Goal: Find specific page/section: Find specific page/section

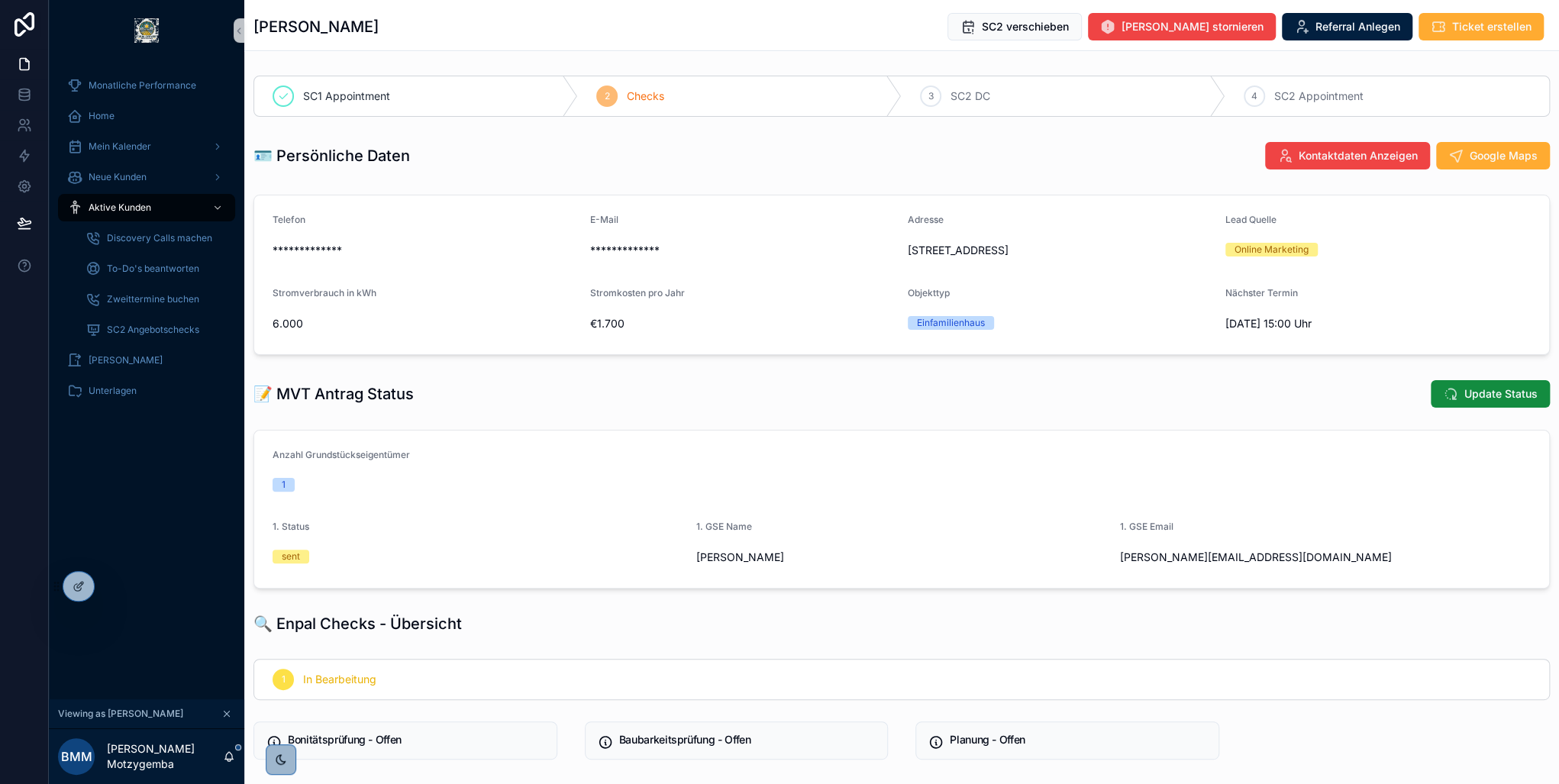
scroll to position [428, 0]
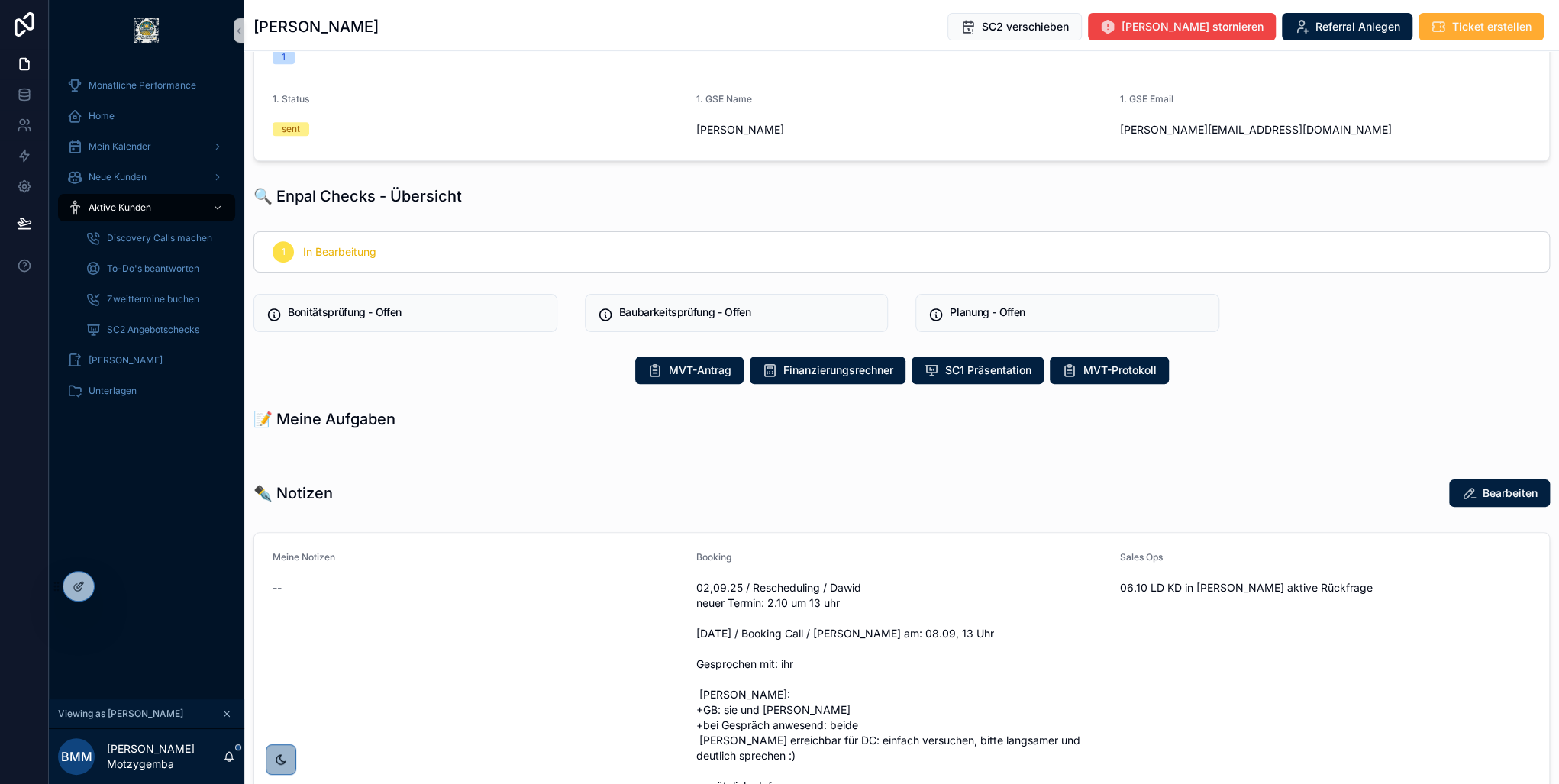
click at [277, 171] on div "**********" at bounding box center [901, 554] width 1314 height 1823
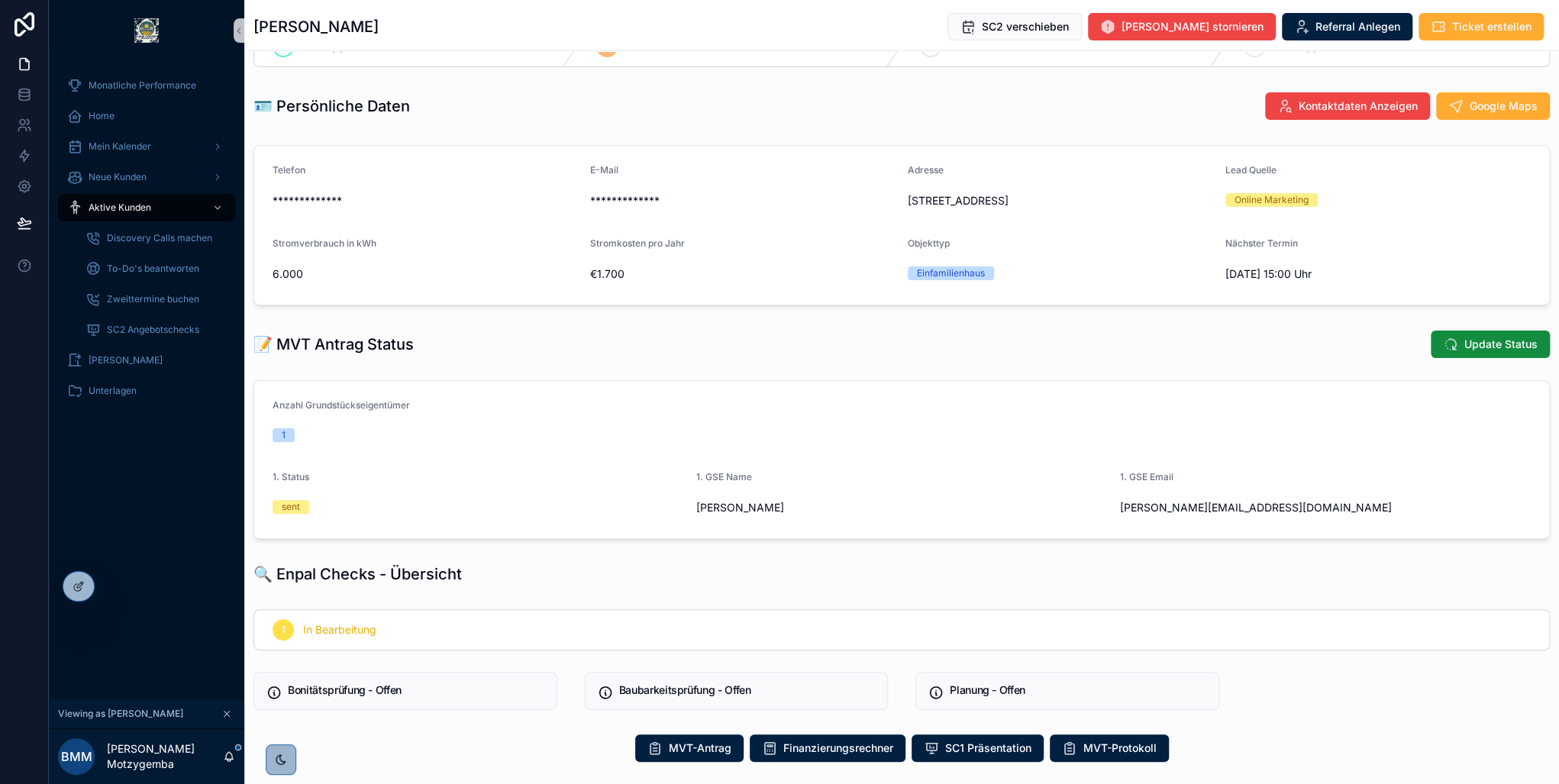
scroll to position [0, 0]
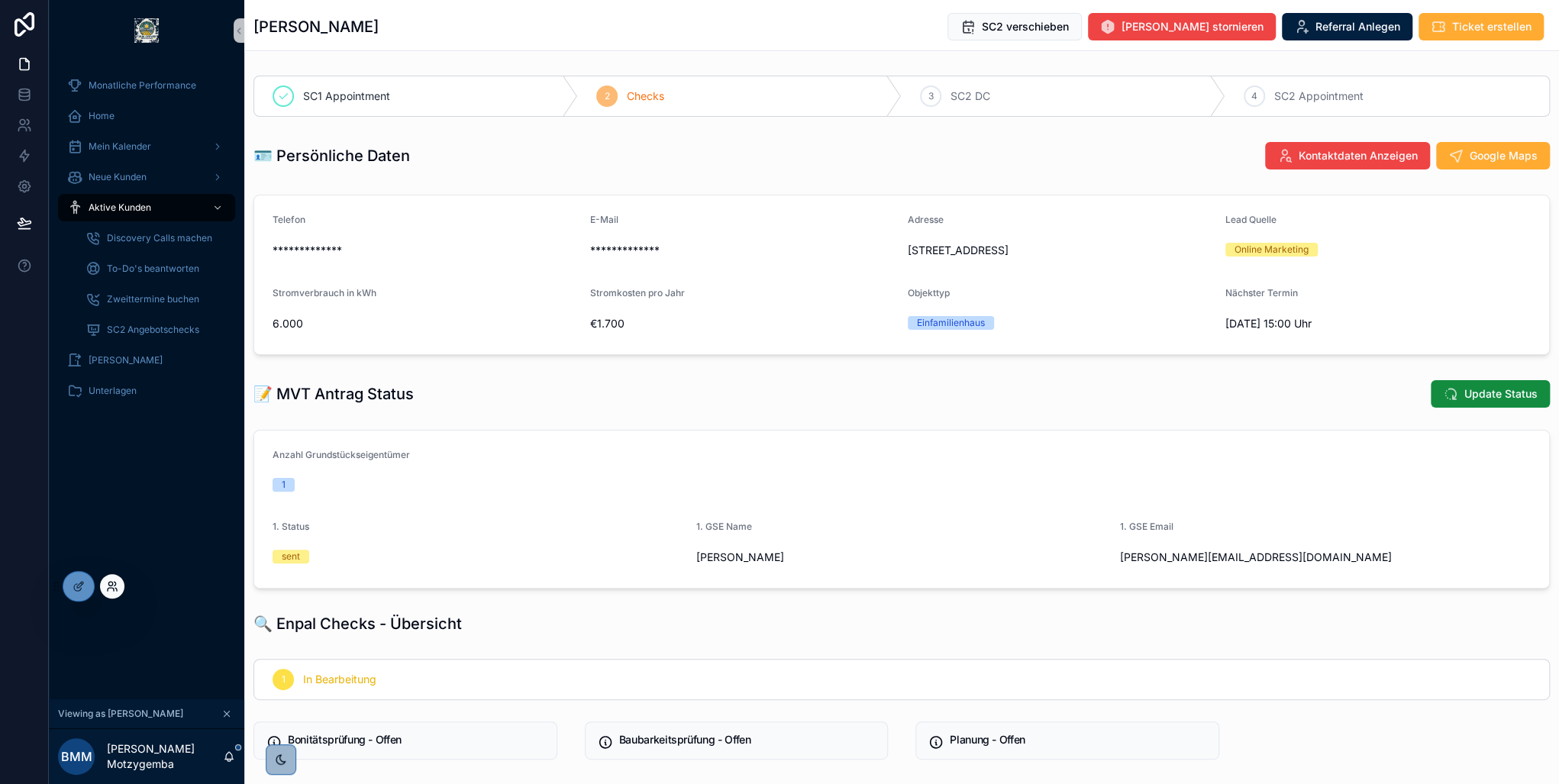
click at [115, 583] on icon at bounding box center [112, 585] width 13 height 13
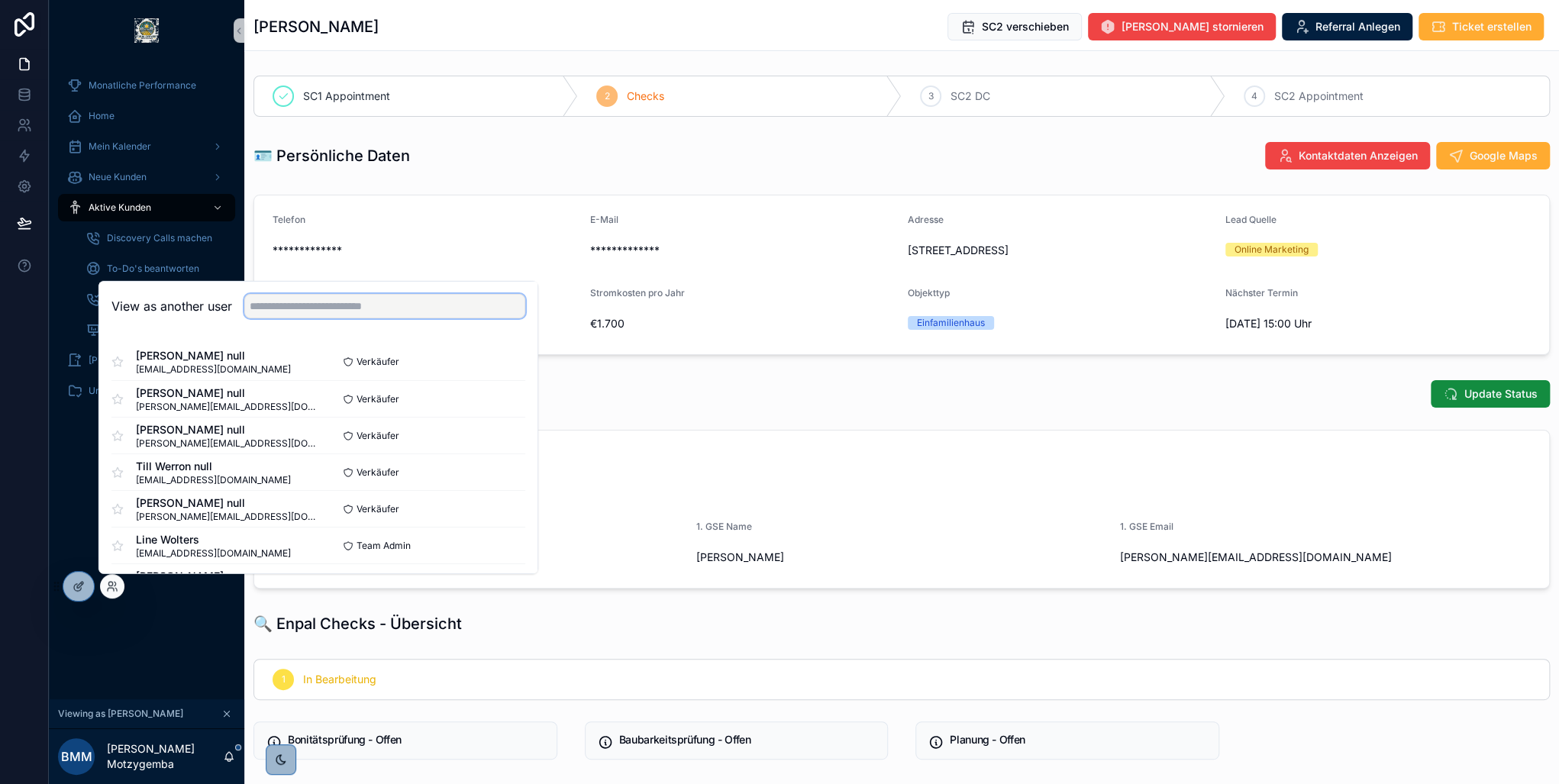
click at [383, 304] on input "text" at bounding box center [385, 306] width 281 height 24
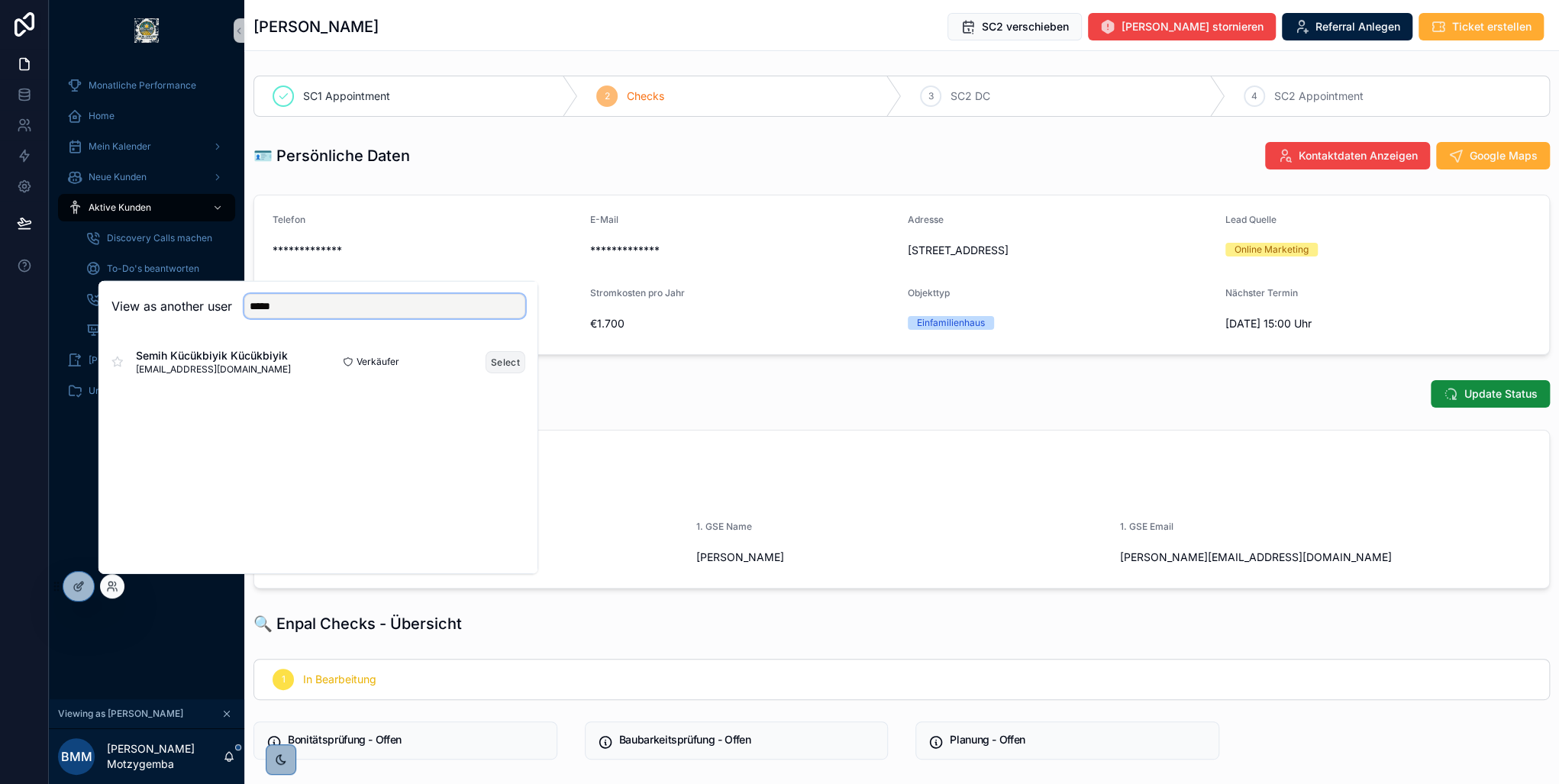
type input "*****"
click at [499, 358] on button "Select" at bounding box center [505, 361] width 40 height 22
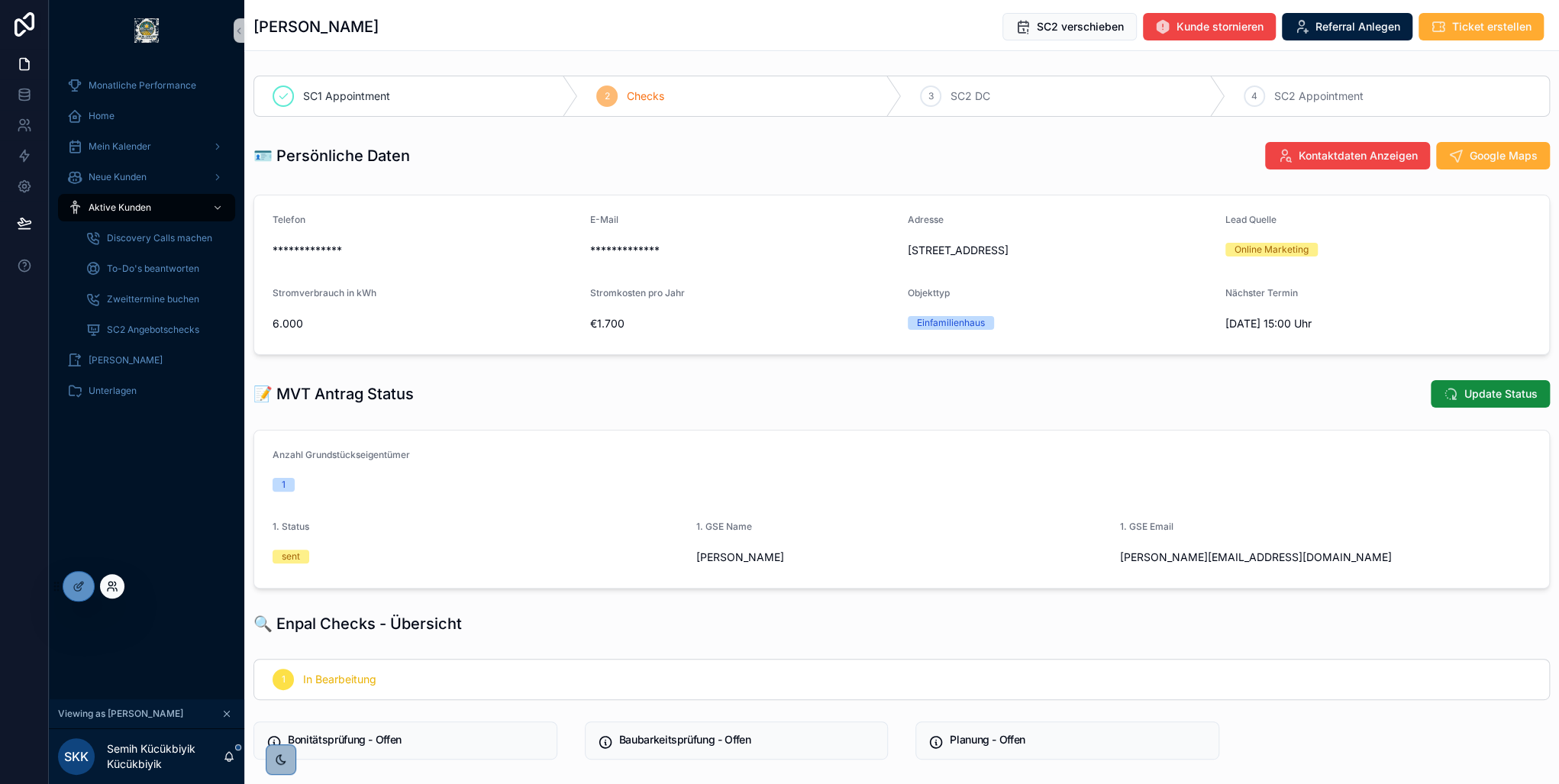
click at [111, 589] on icon at bounding box center [112, 585] width 13 height 13
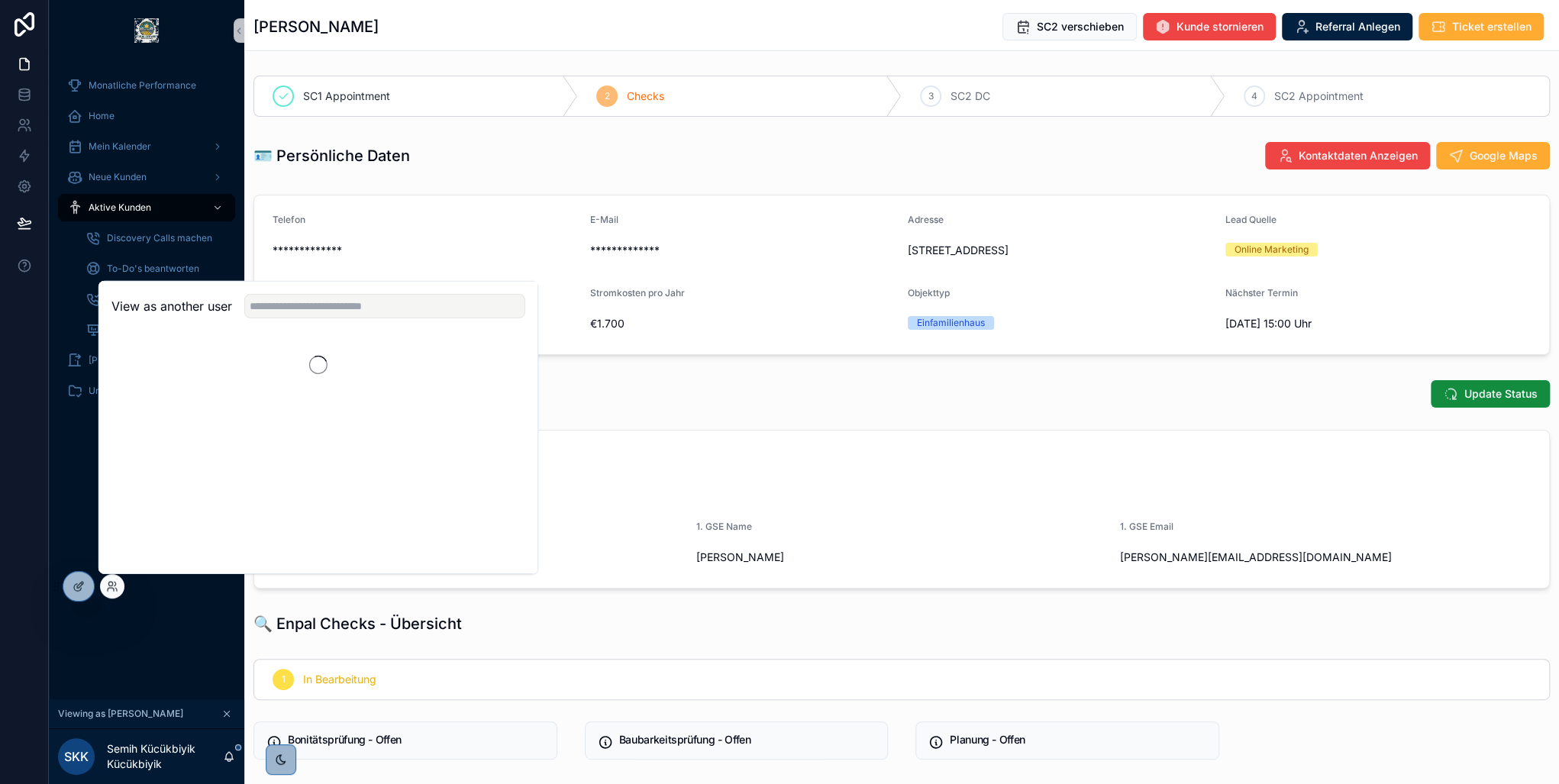
click at [544, 172] on div "🪪 Persönliche Daten Kontaktdaten Anzeigen Google Maps" at bounding box center [901, 156] width 1314 height 41
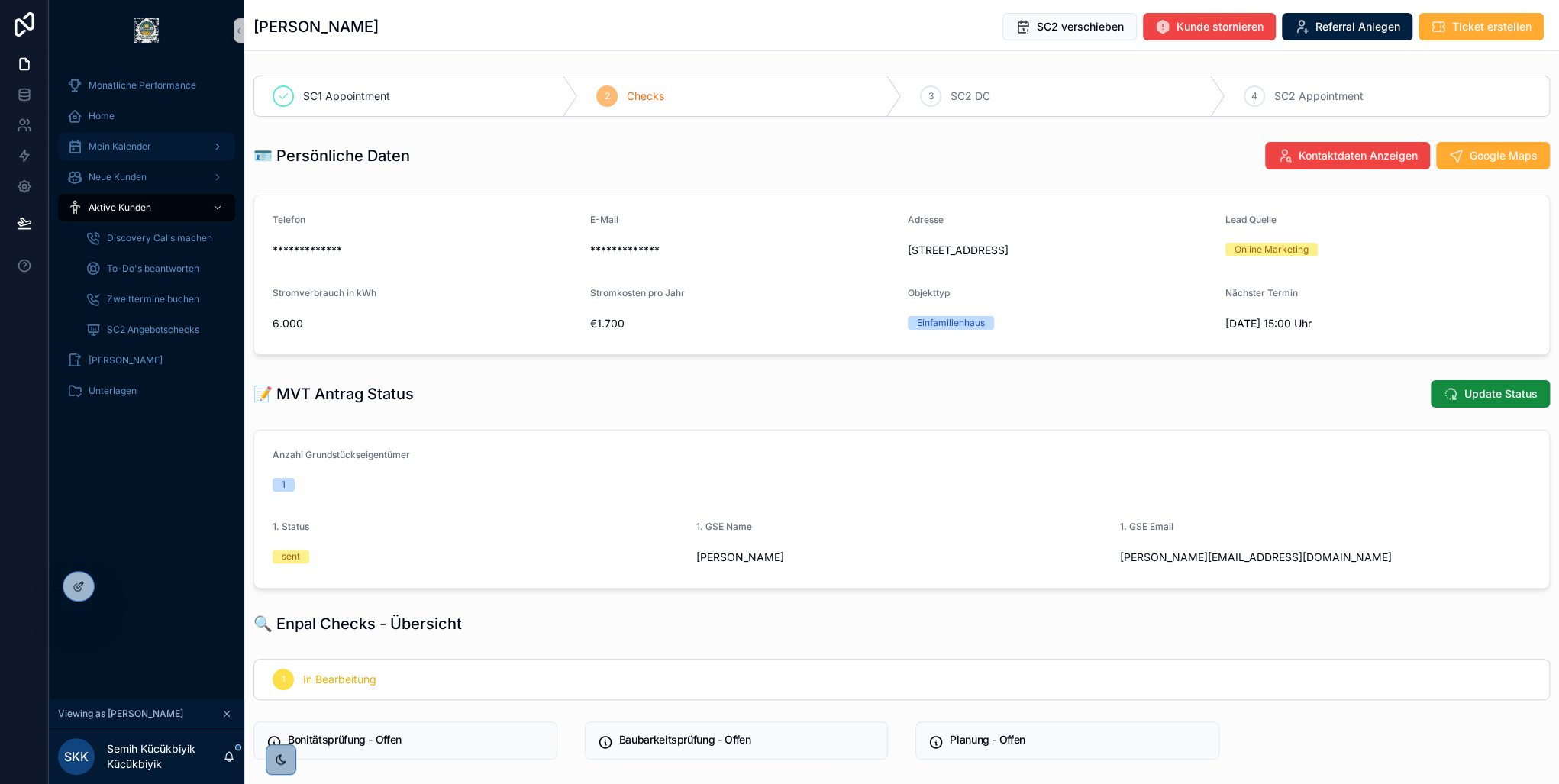
click at [142, 146] on span "Mein Kalender" at bounding box center [120, 146] width 62 height 13
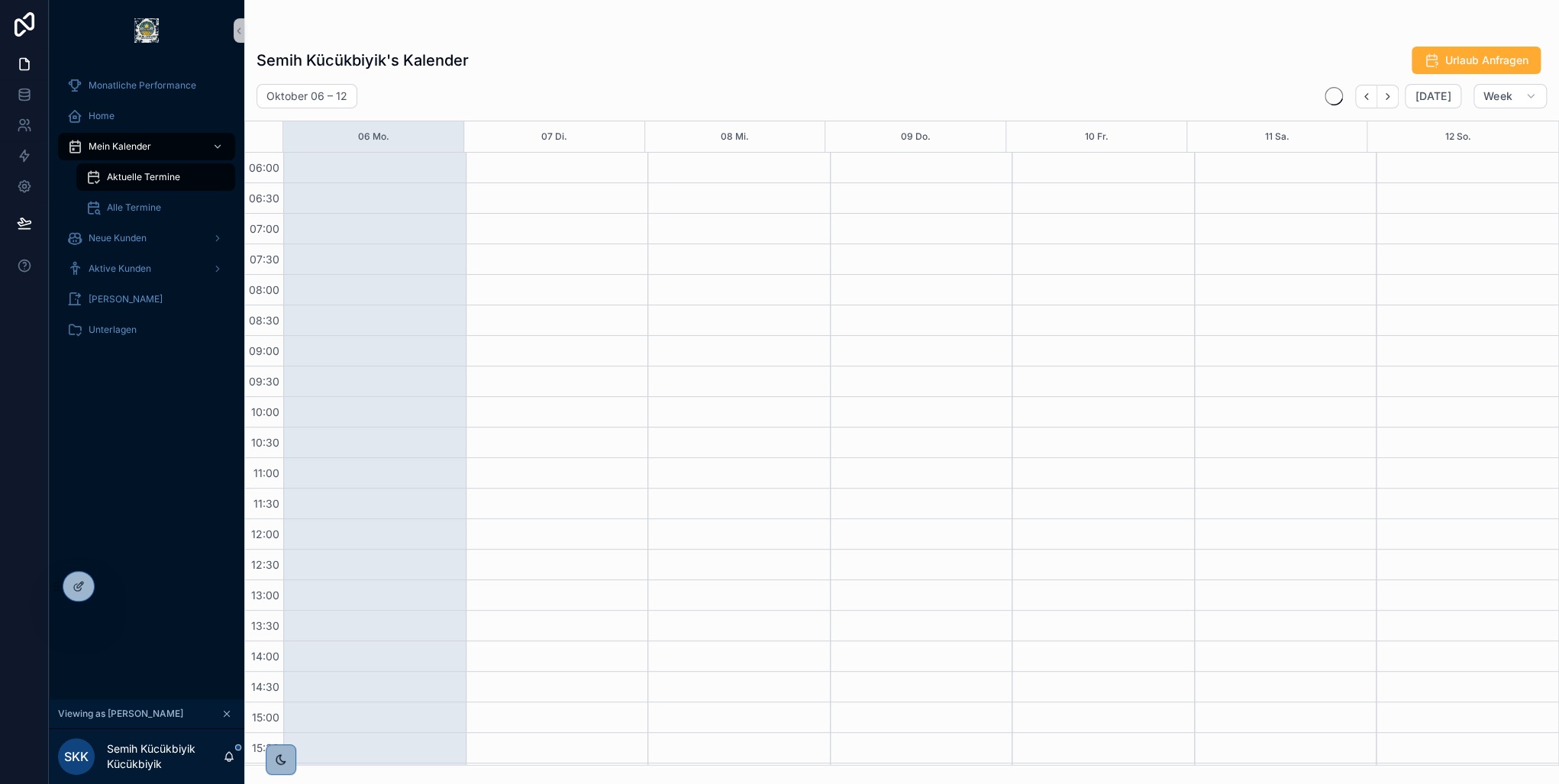
scroll to position [363, 0]
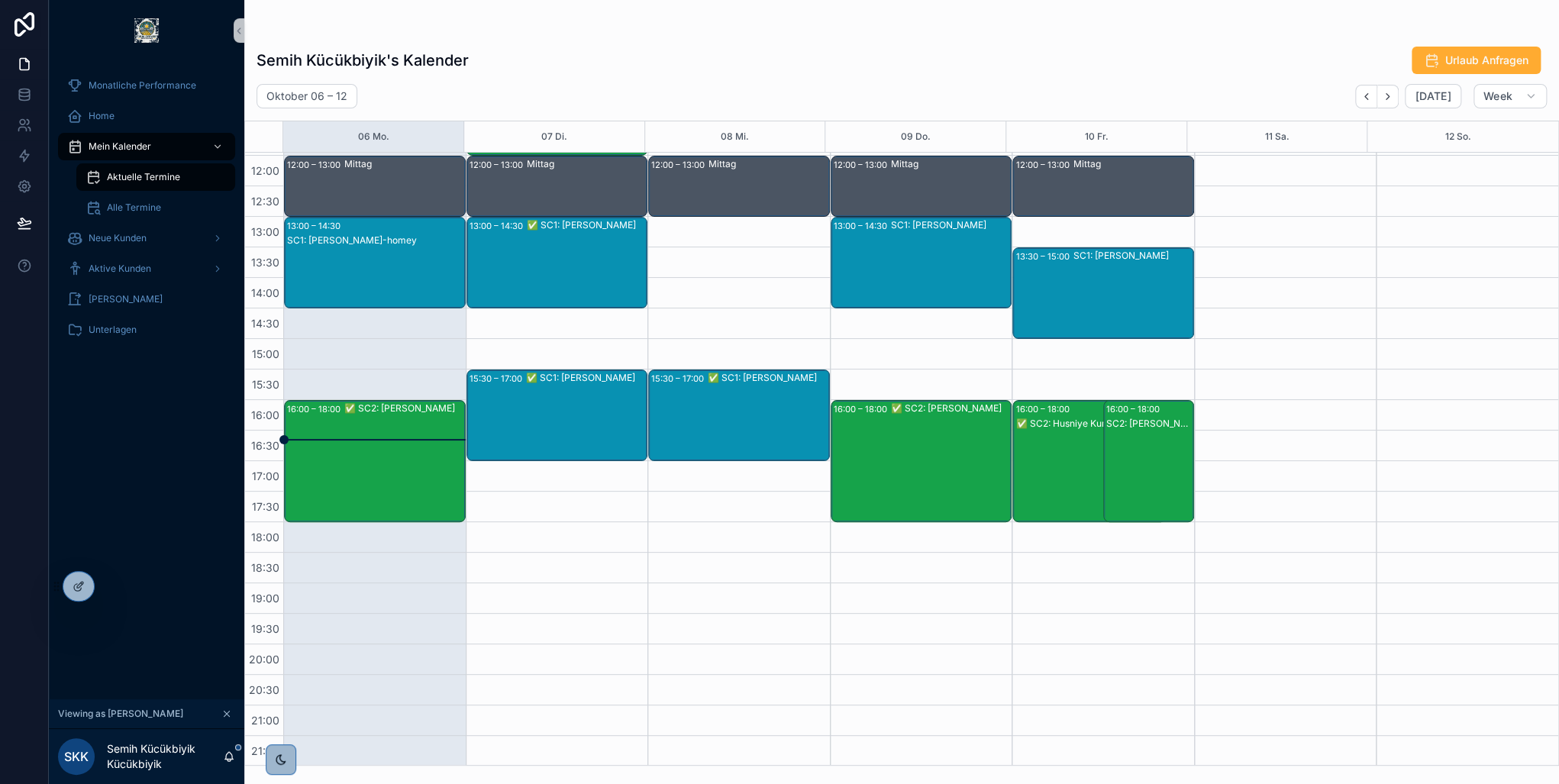
click at [387, 409] on div "✅ SC2: [PERSON_NAME]" at bounding box center [403, 408] width 120 height 13
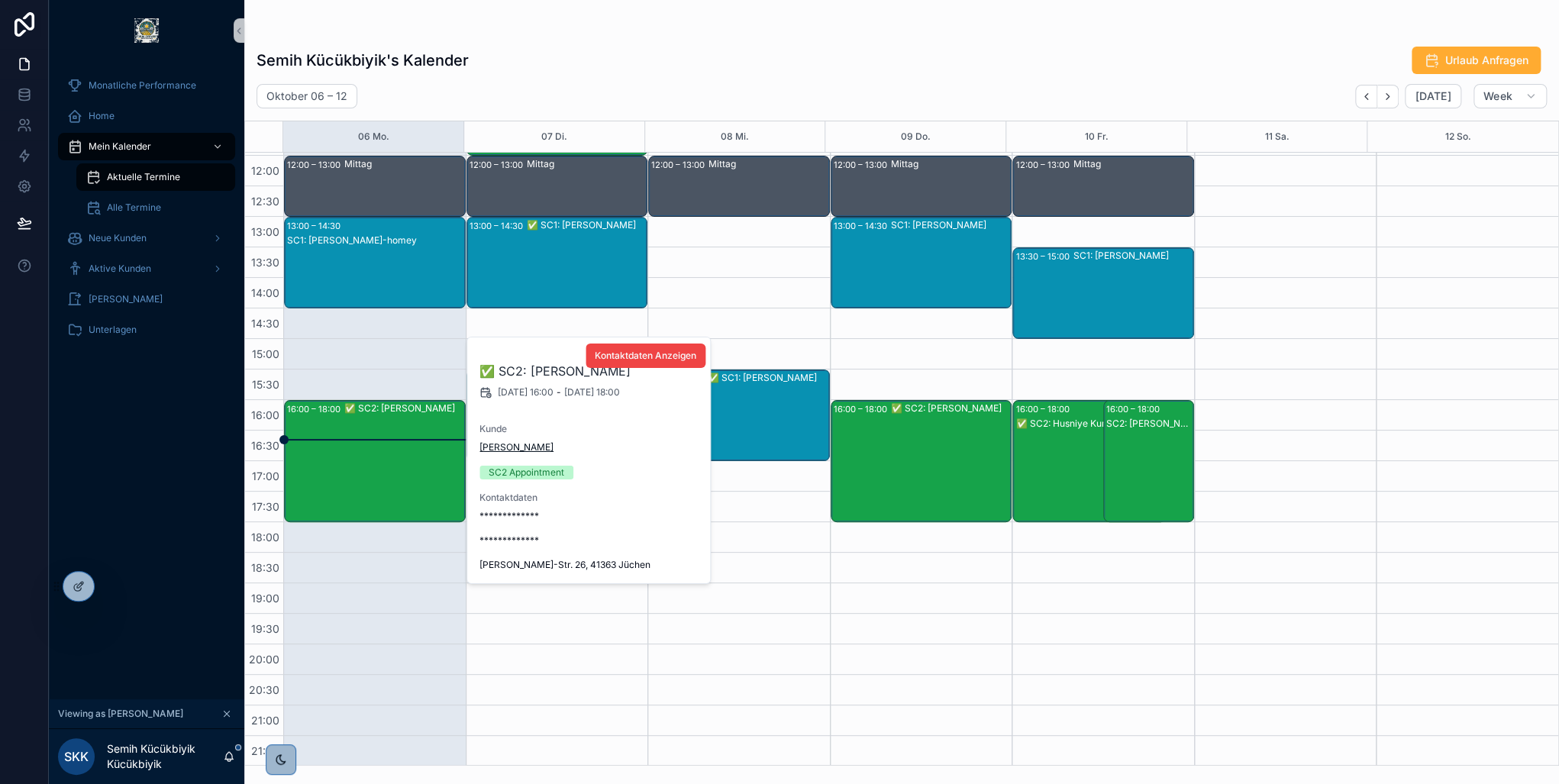
click at [509, 441] on span "[PERSON_NAME]" at bounding box center [516, 447] width 74 height 13
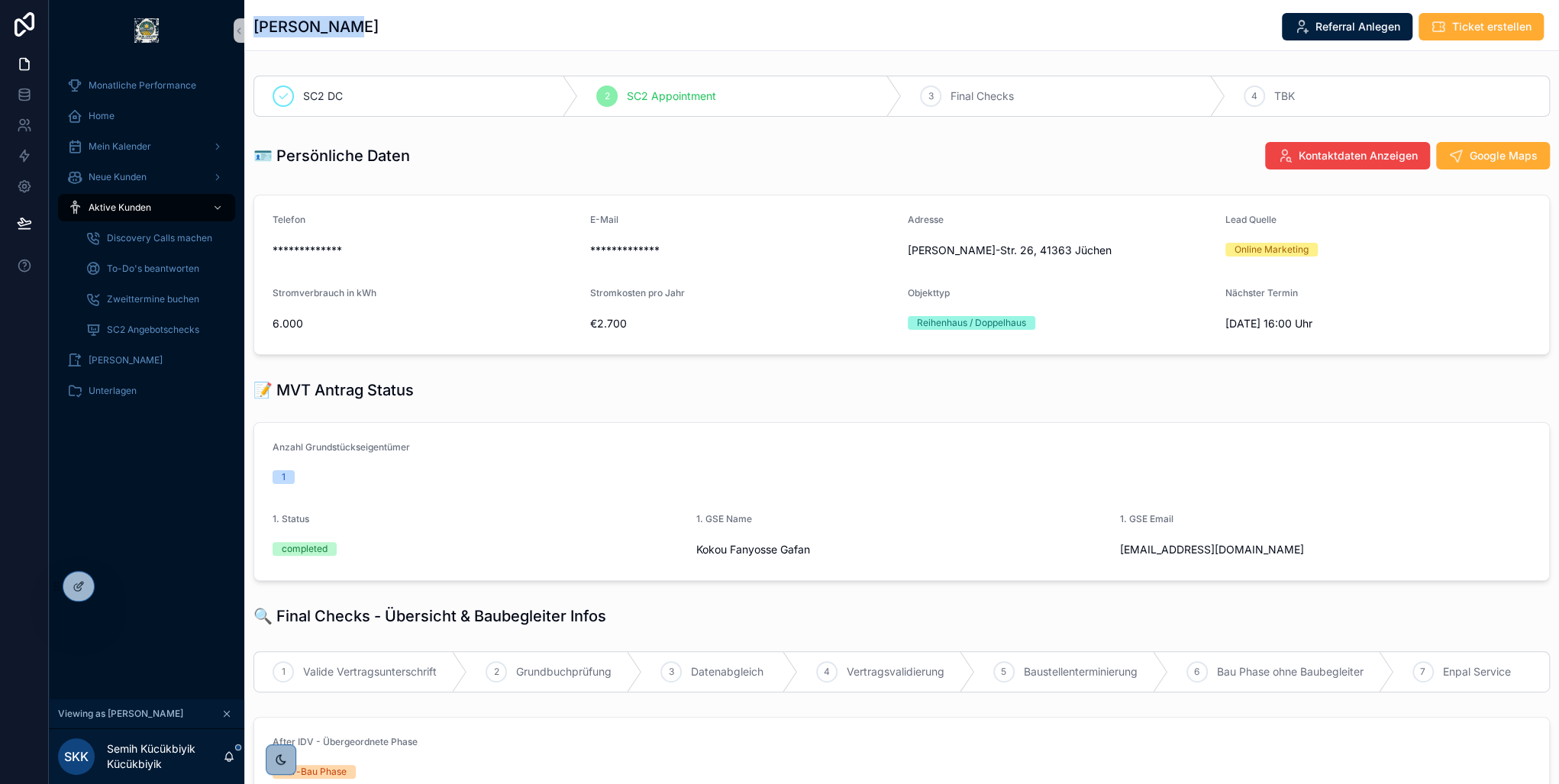
drag, startPoint x: 359, startPoint y: 25, endPoint x: 257, endPoint y: 29, distance: 102.1
click at [257, 29] on div "Kokou Gafan Referral Anlegen Ticket erstellen" at bounding box center [901, 27] width 1296 height 29
copy h1 "[PERSON_NAME]"
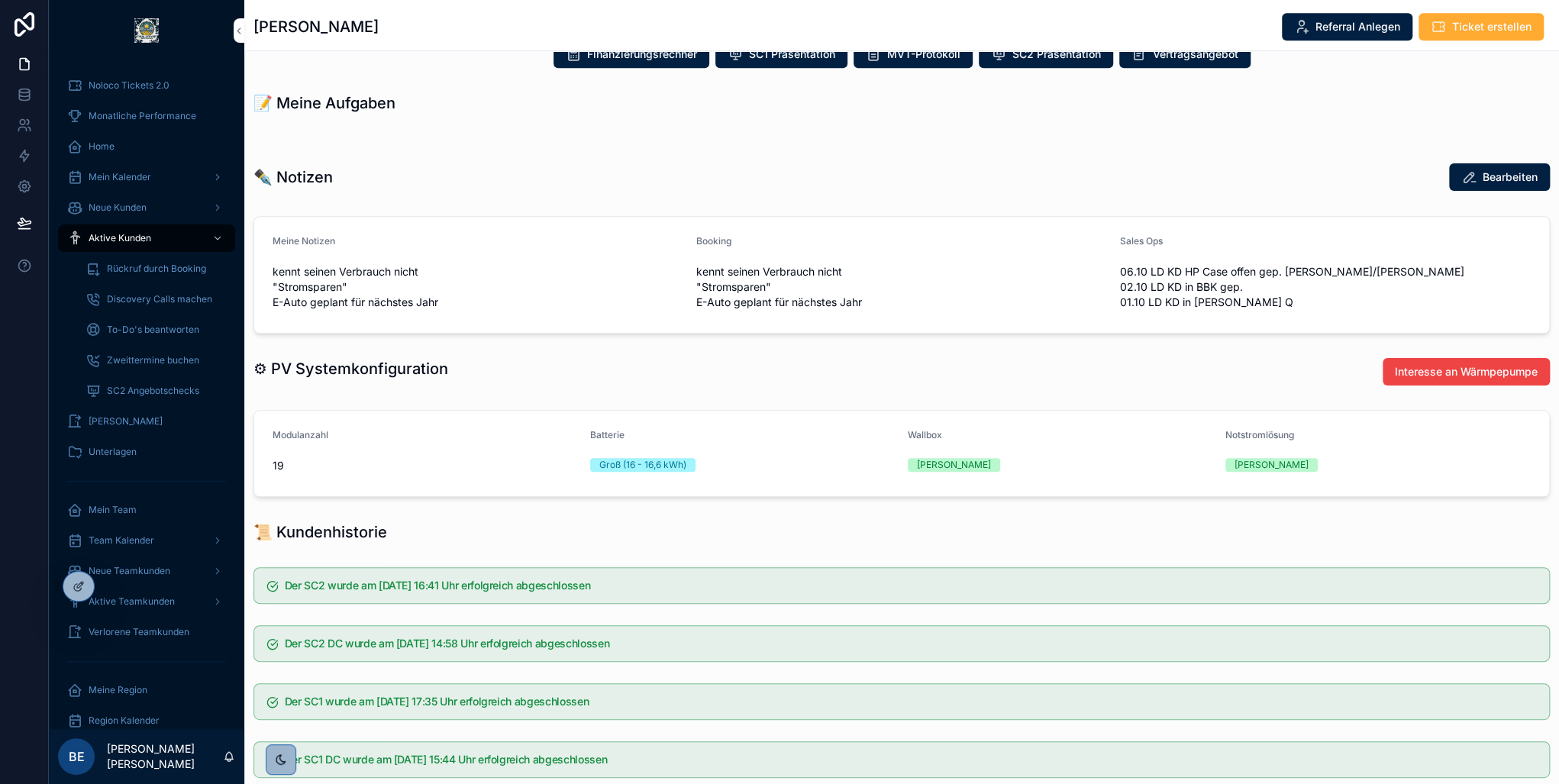
scroll to position [705, 0]
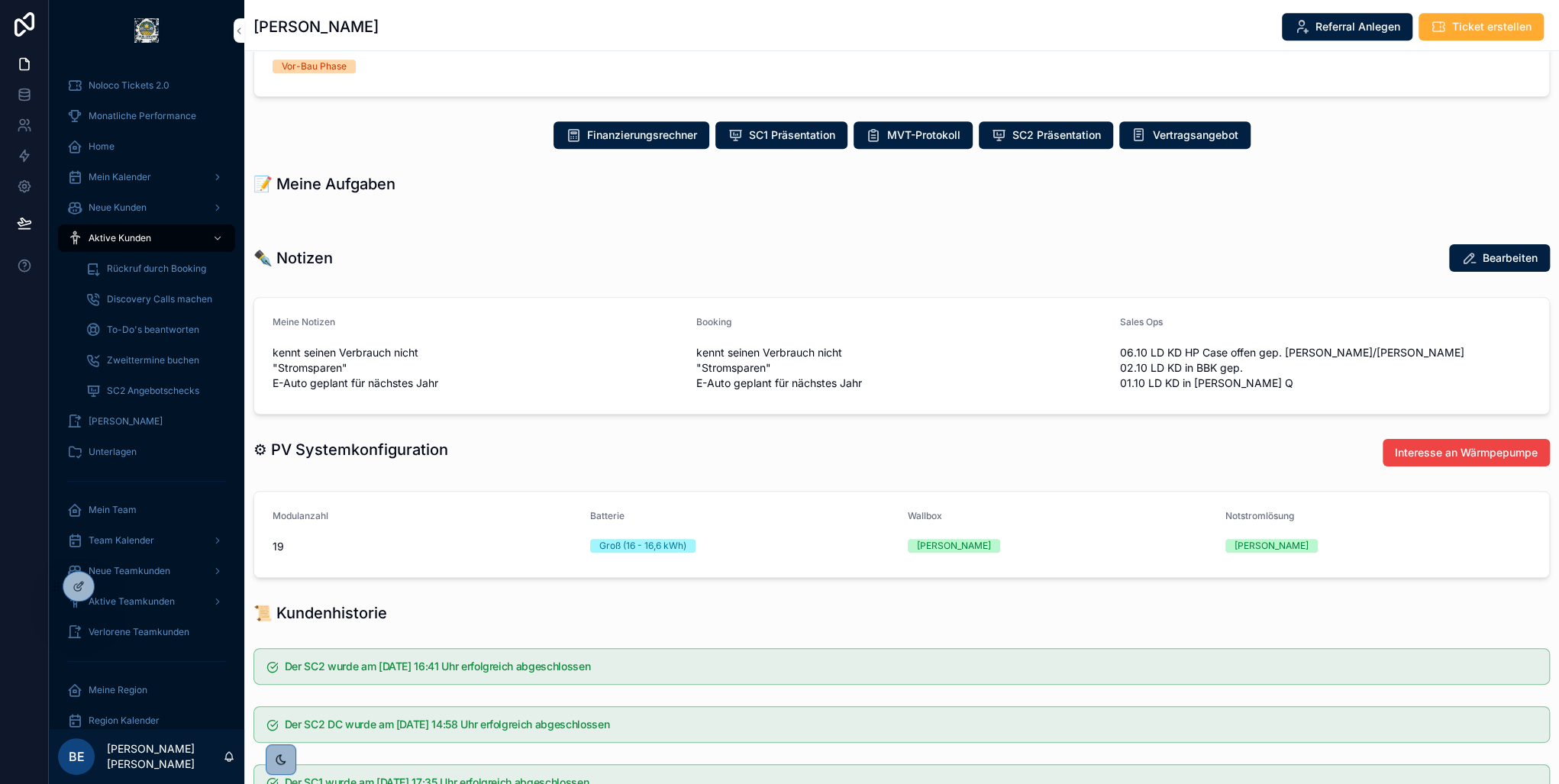
click at [1436, 460] on span "Interesse an Wärmpepumpe" at bounding box center [1465, 453] width 142 height 16
click at [0, 0] on icon at bounding box center [0, 0] width 0 height 0
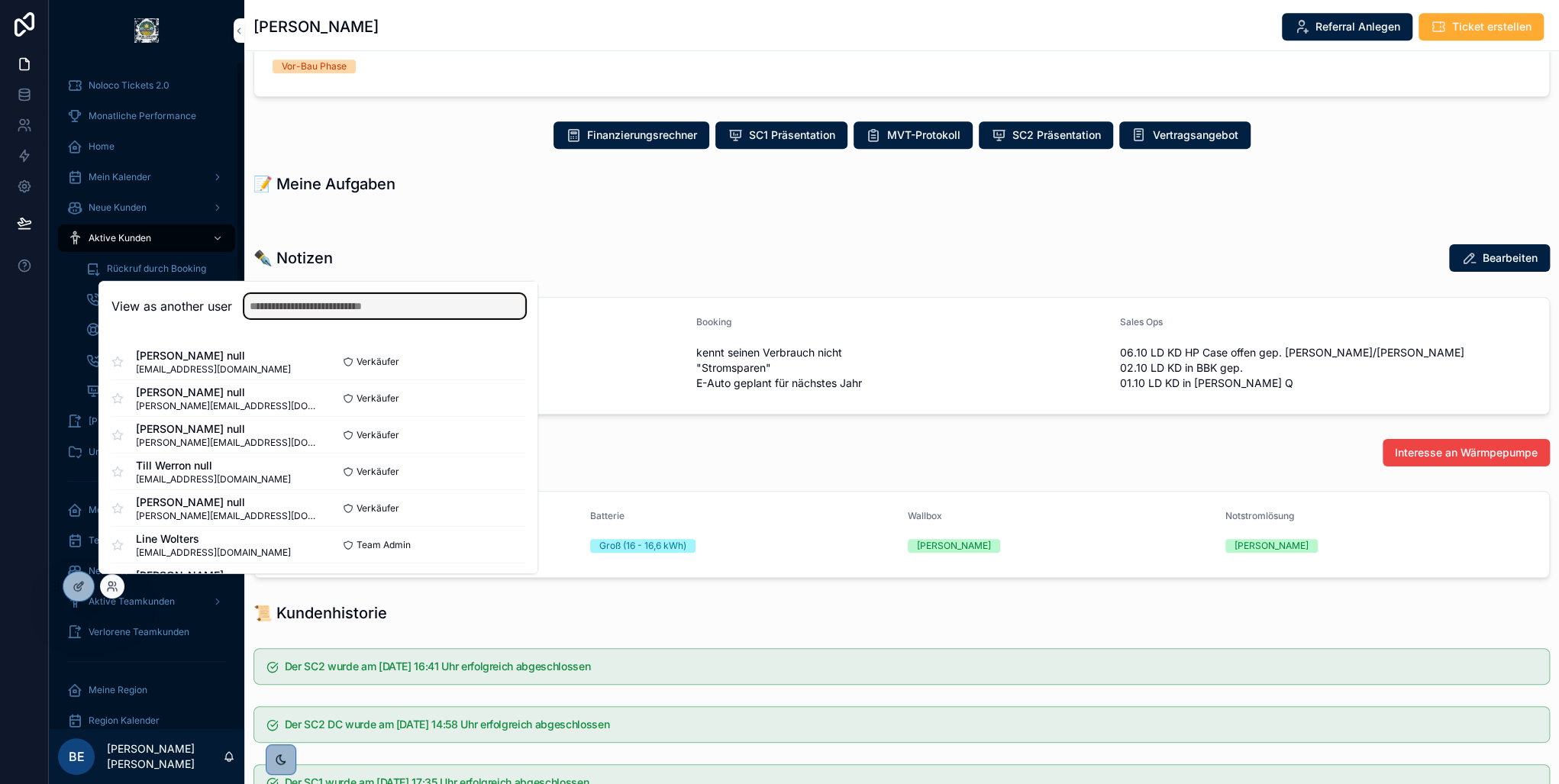
click at [331, 307] on input "text" at bounding box center [385, 306] width 281 height 24
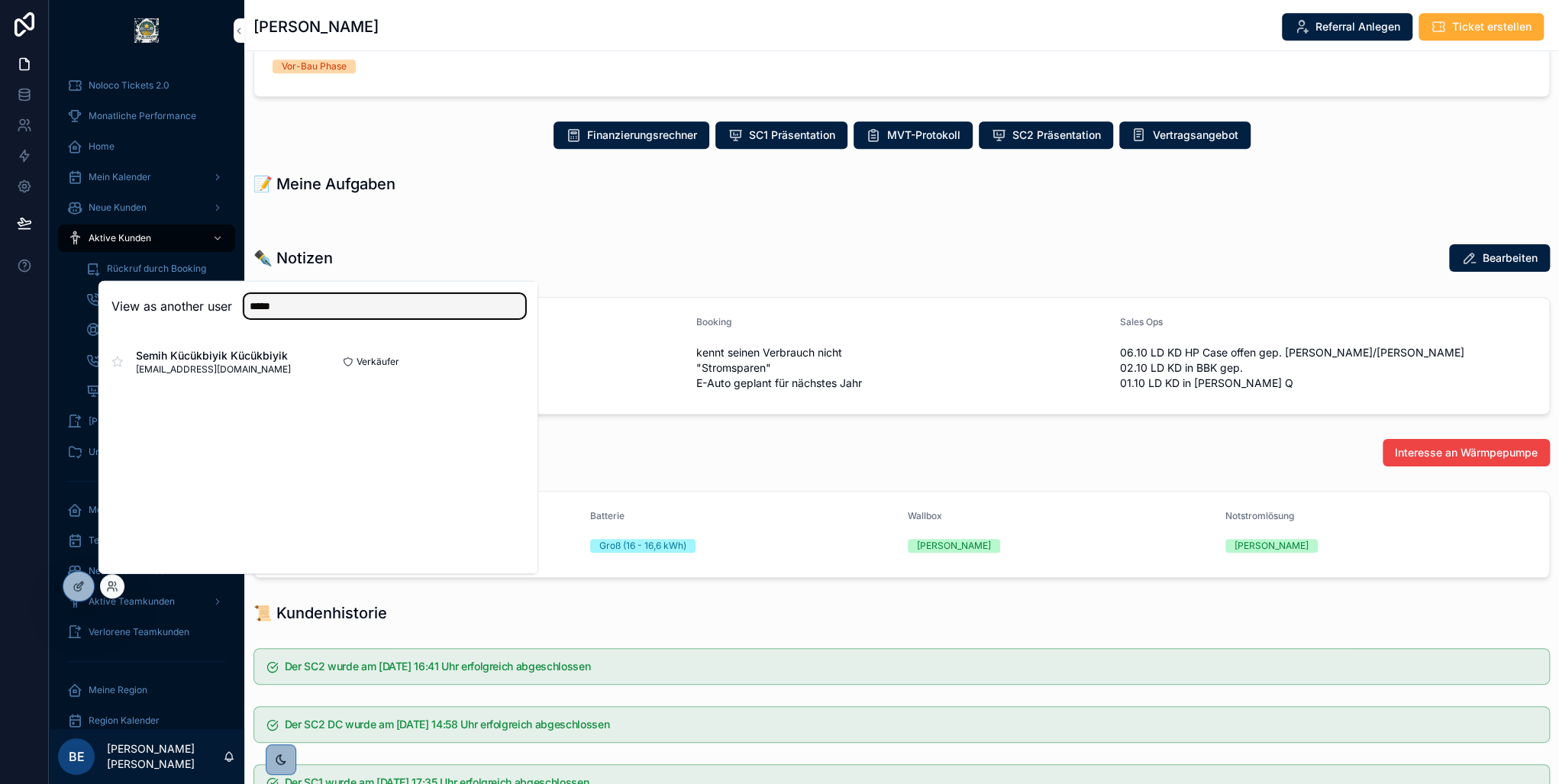
type input "*****"
click at [0, 0] on button "Select" at bounding box center [0, 0] width 0 height 0
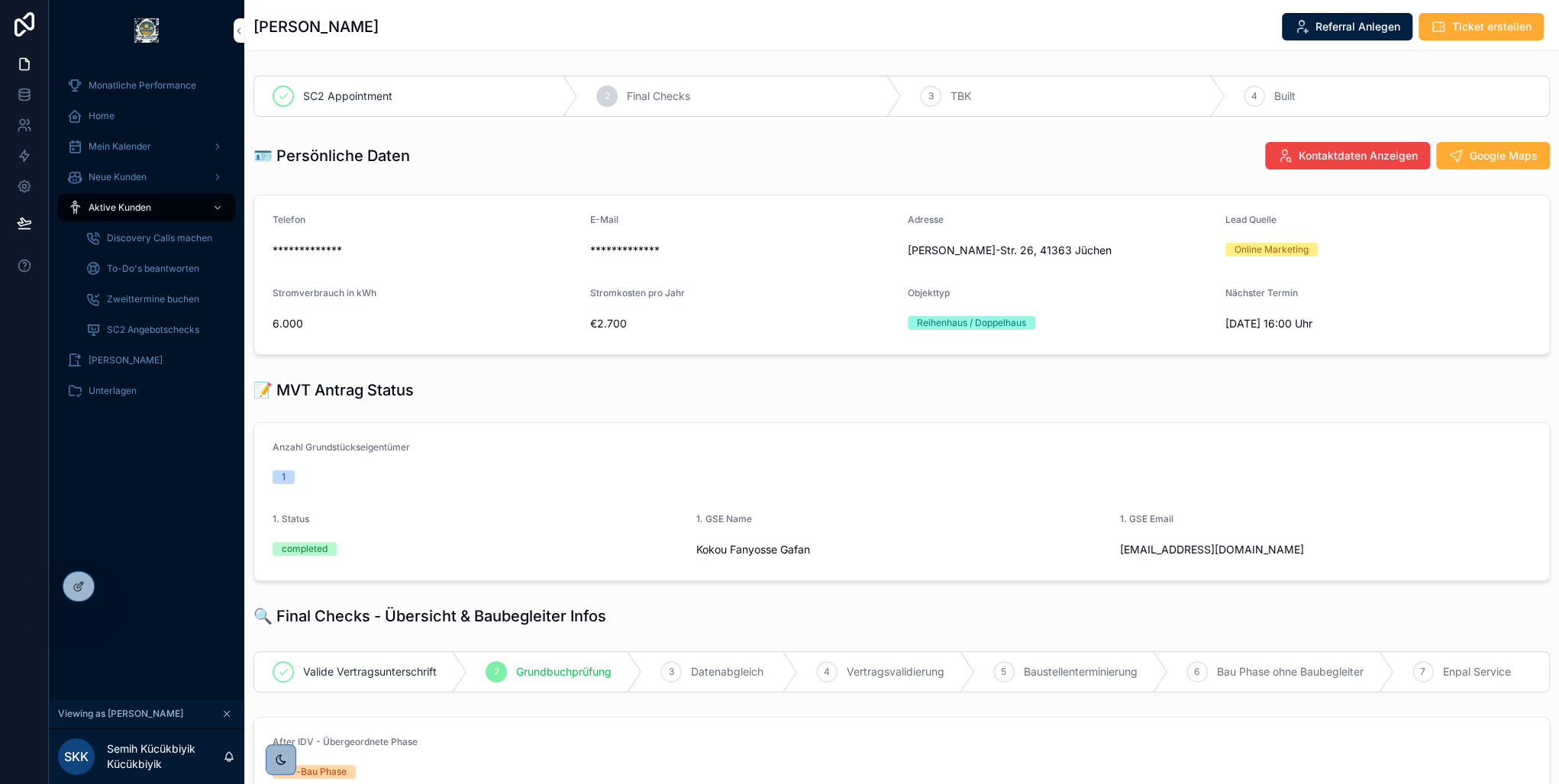
click at [139, 142] on span "Mein Kalender" at bounding box center [120, 146] width 62 height 13
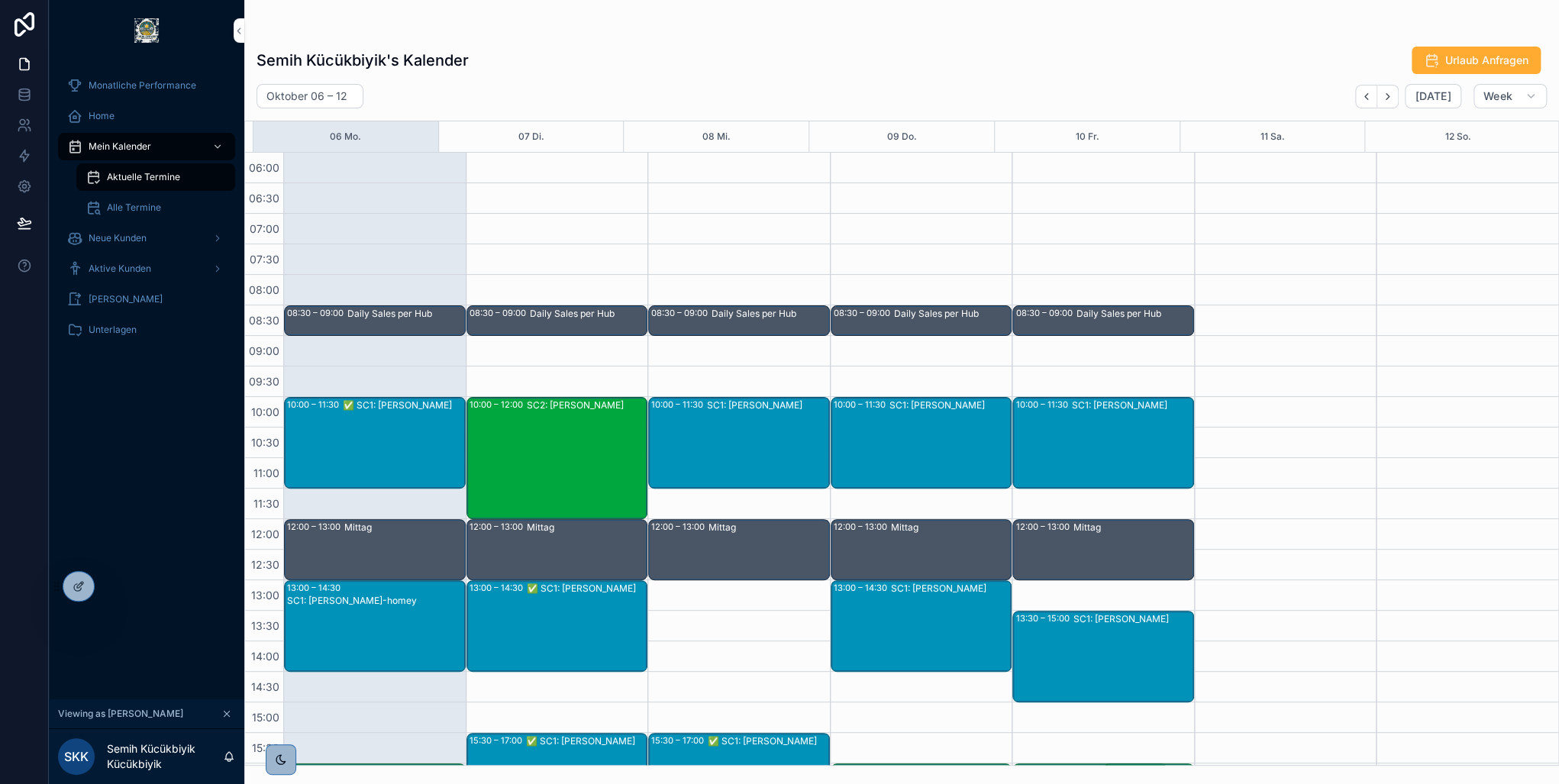
scroll to position [363, 0]
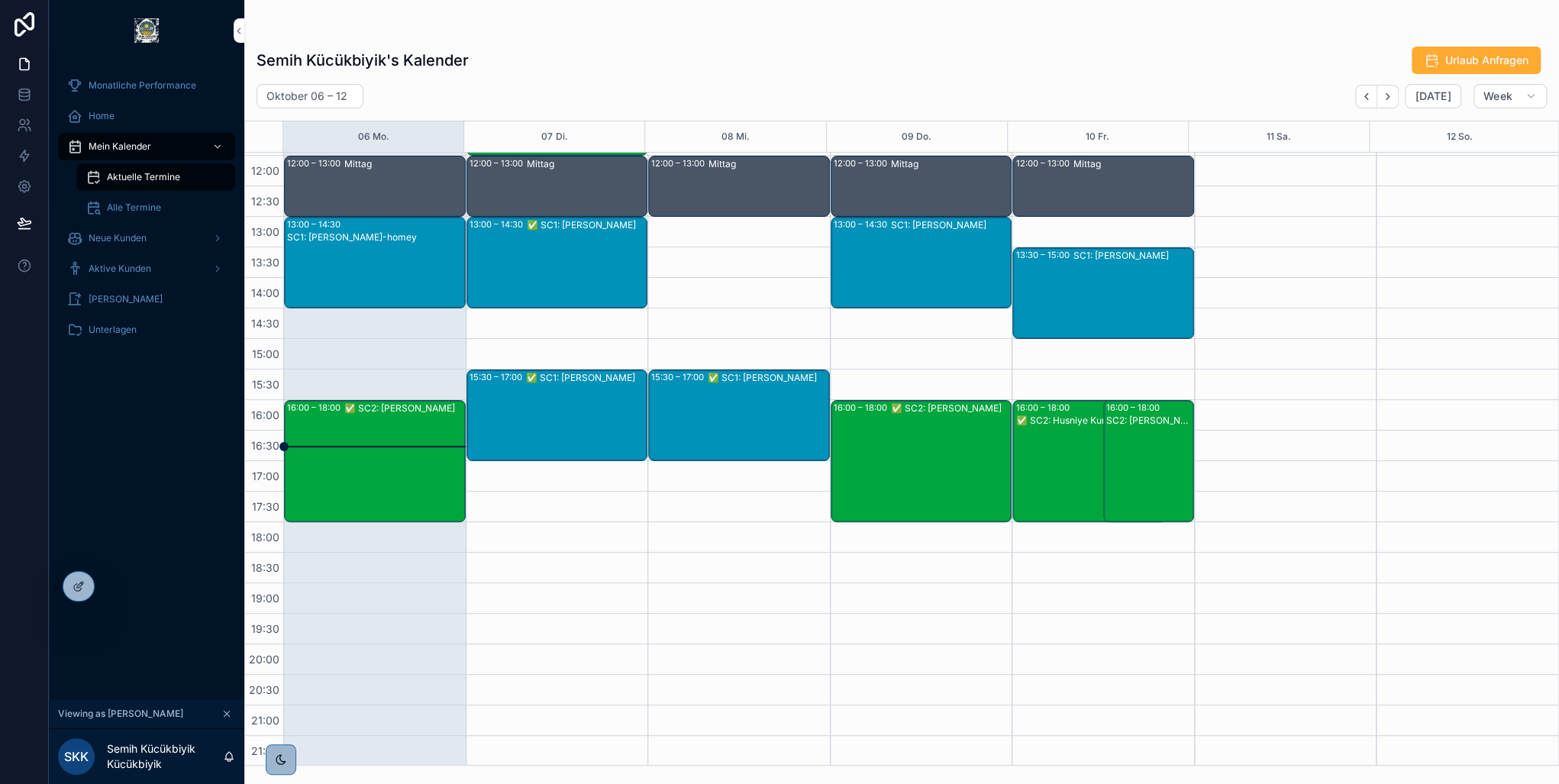
click at [360, 406] on div "✅ SC2: [PERSON_NAME]" at bounding box center [403, 408] width 120 height 13
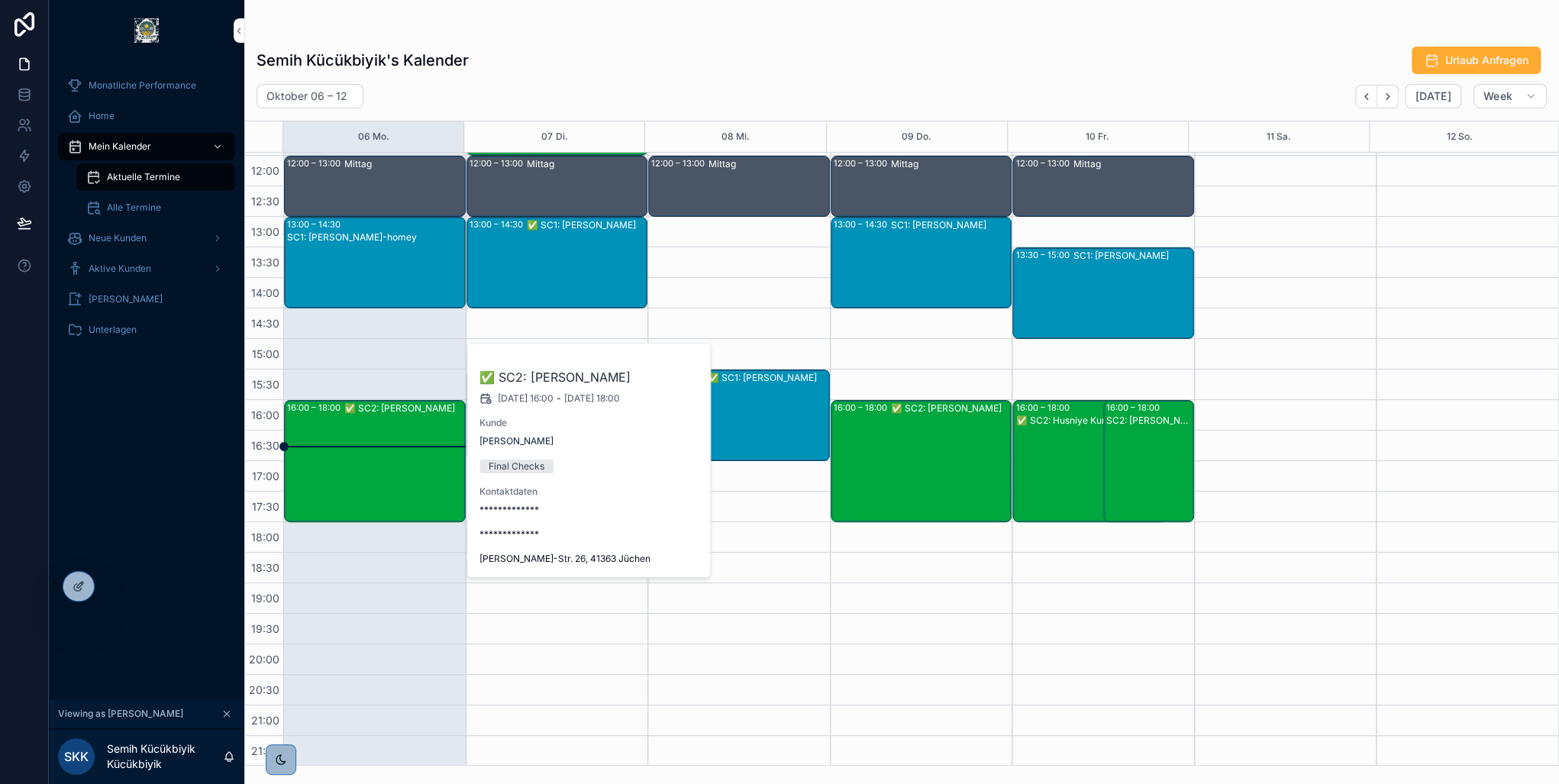
click at [516, 445] on span "[PERSON_NAME]" at bounding box center [516, 441] width 74 height 13
